Goal: Find specific page/section: Find specific page/section

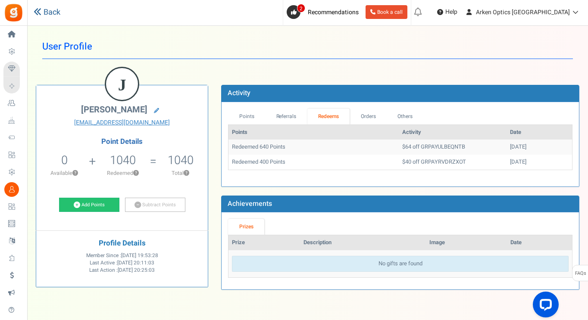
click at [46, 9] on link "Back" at bounding box center [47, 12] width 27 height 11
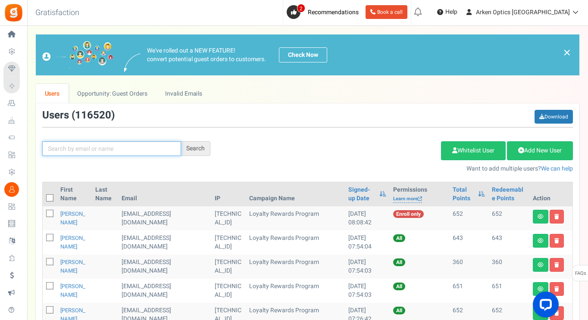
click at [109, 149] on input "text" at bounding box center [111, 148] width 139 height 15
paste input "[EMAIL_ADDRESS][DOMAIN_NAME]"
type input "[EMAIL_ADDRESS][DOMAIN_NAME]"
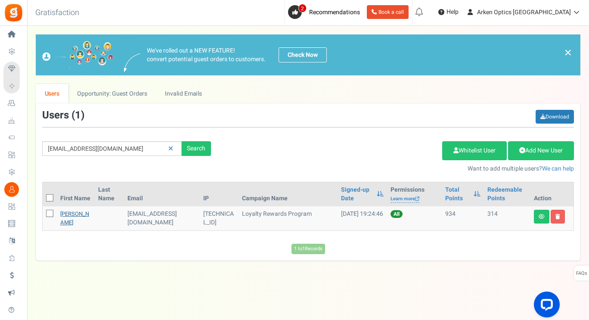
click at [68, 220] on link "[PERSON_NAME]" at bounding box center [74, 218] width 29 height 17
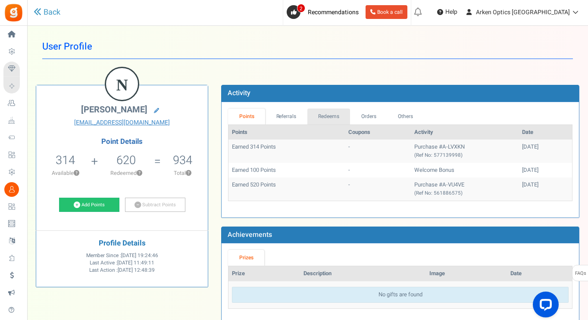
click at [337, 118] on link "Redeems" at bounding box center [328, 117] width 43 height 16
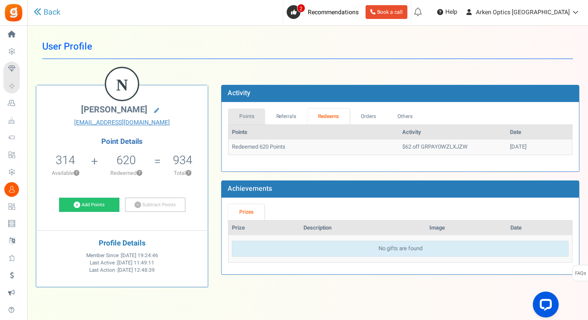
click at [241, 115] on link "Points" at bounding box center [246, 117] width 37 height 16
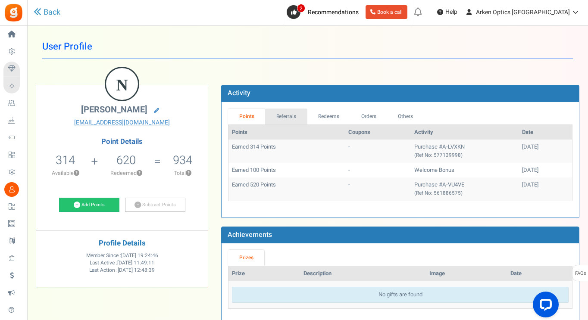
click at [282, 117] on link "Referrals" at bounding box center [286, 117] width 42 height 16
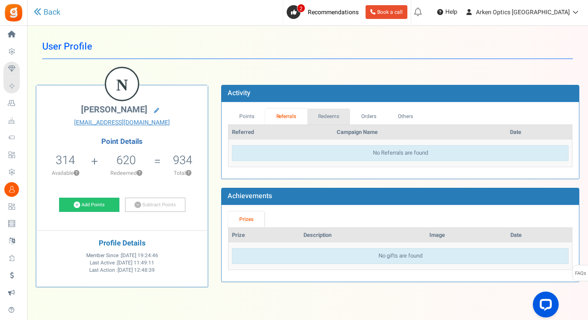
click at [308, 114] on link "Redeems" at bounding box center [328, 117] width 43 height 16
